Goal: Task Accomplishment & Management: Manage account settings

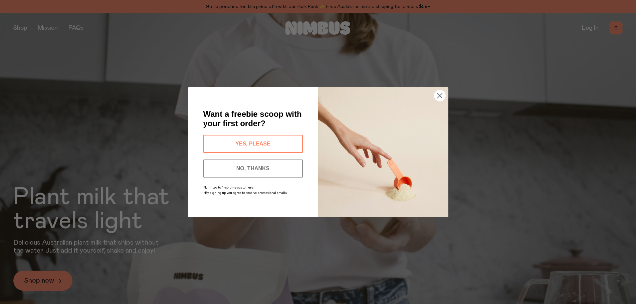
click at [442, 92] on circle "Close dialog" at bounding box center [439, 95] width 11 height 11
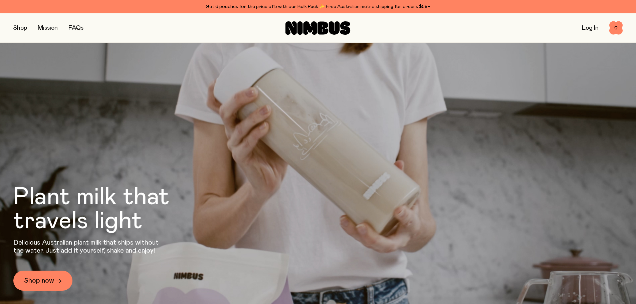
click at [596, 30] on link "Log In" at bounding box center [590, 28] width 17 height 6
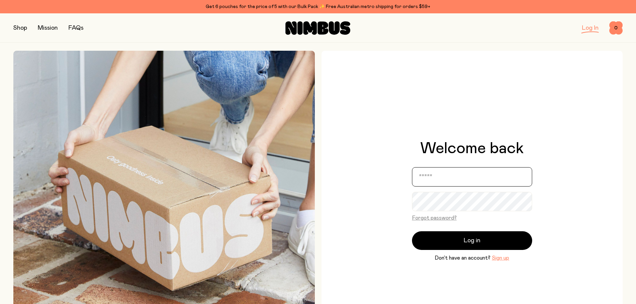
click at [458, 180] on input "email" at bounding box center [472, 176] width 120 height 19
type input "**********"
click at [412, 231] on button "Log in" at bounding box center [472, 240] width 120 height 19
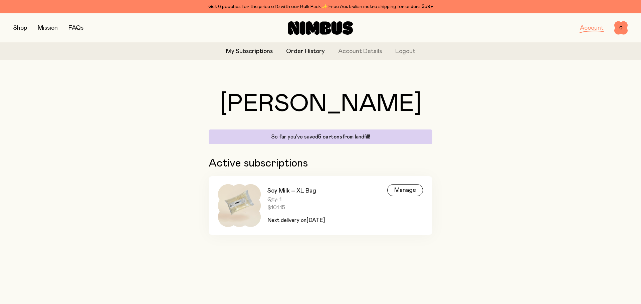
click at [310, 52] on link "Order History" at bounding box center [305, 51] width 39 height 9
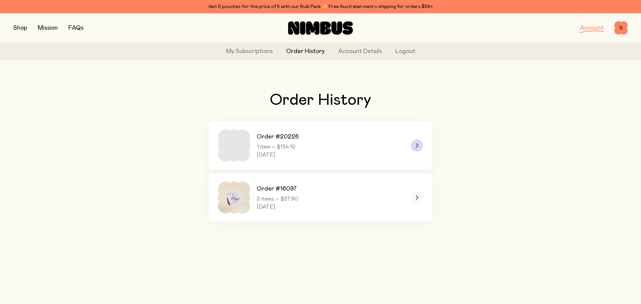
click at [417, 146] on icon at bounding box center [417, 146] width 3 height 4
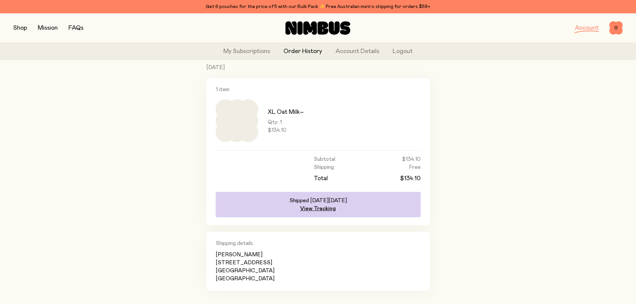
scroll to position [67, 0]
click at [254, 51] on link "My Subscriptions" at bounding box center [246, 51] width 47 height 9
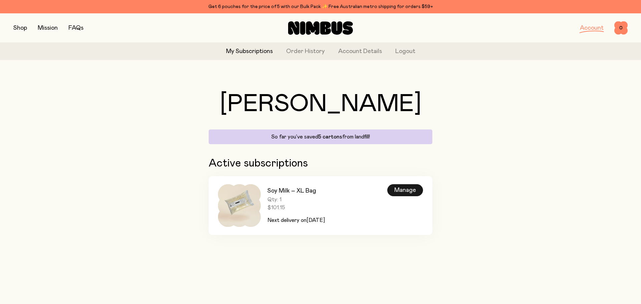
click at [400, 194] on div "Manage" at bounding box center [405, 190] width 36 height 12
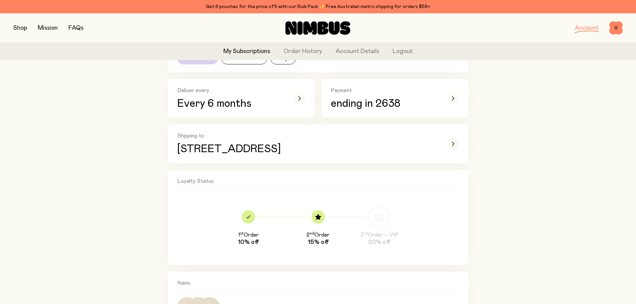
scroll to position [100, 0]
